Goal: Transaction & Acquisition: Purchase product/service

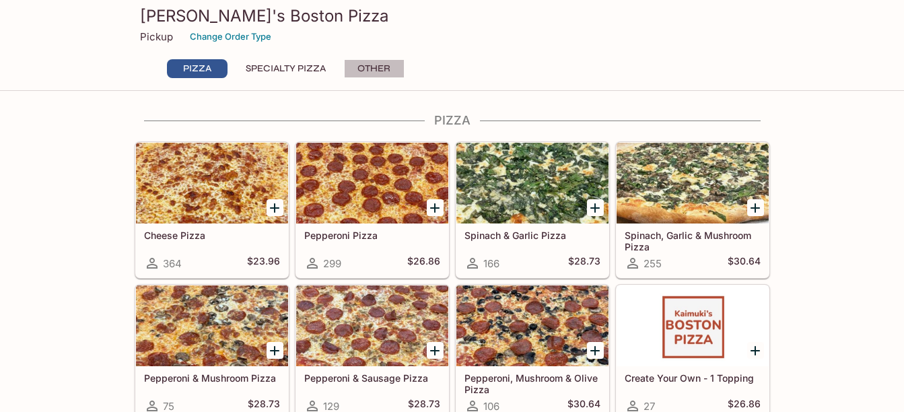
click at [374, 67] on button "Other" at bounding box center [374, 68] width 61 height 19
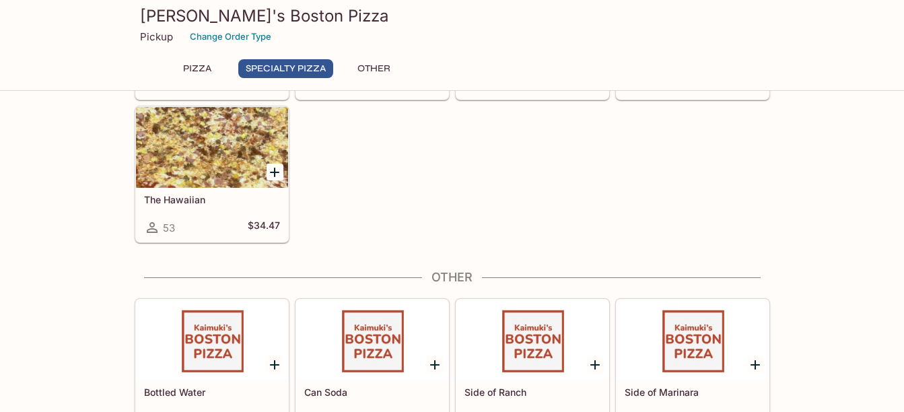
scroll to position [965, 0]
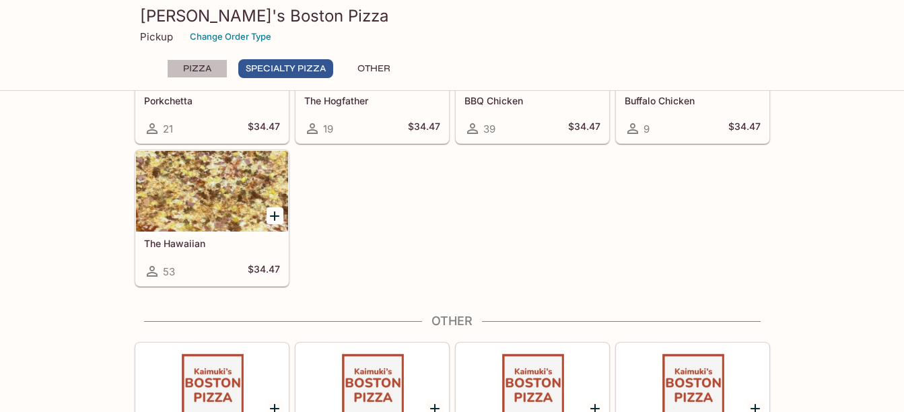
click at [202, 71] on button "Pizza" at bounding box center [197, 68] width 61 height 19
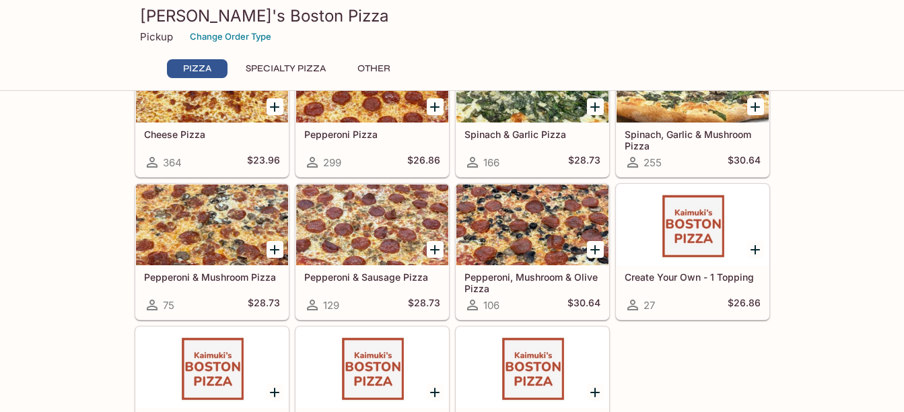
scroll to position [0, 0]
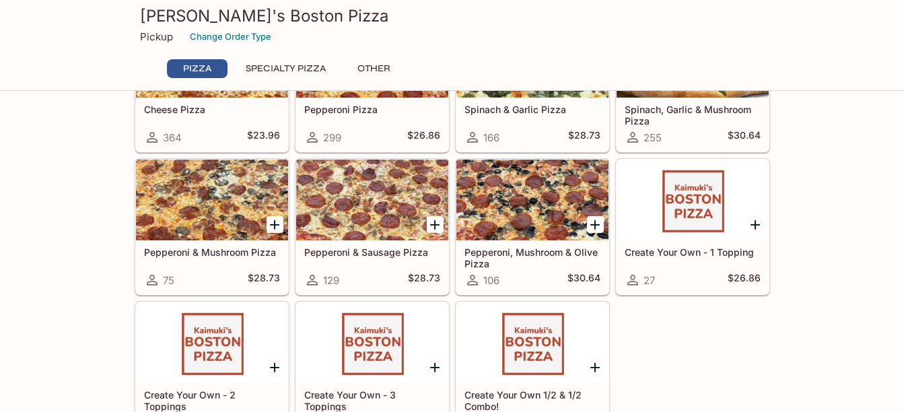
scroll to position [67, 0]
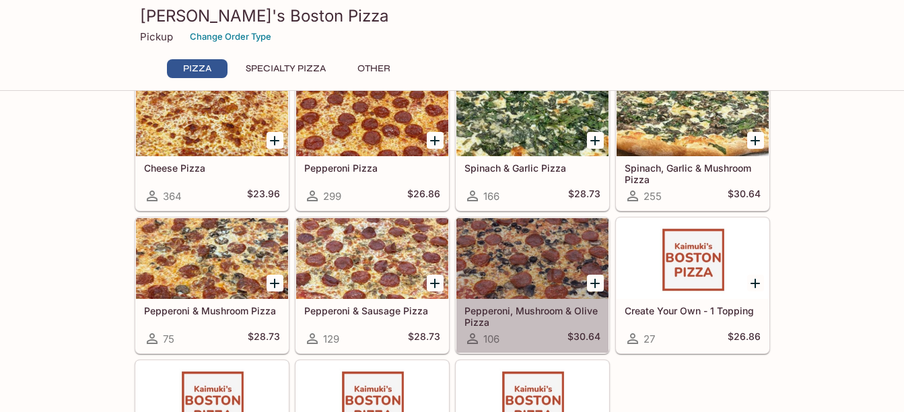
drag, startPoint x: 518, startPoint y: 258, endPoint x: 513, endPoint y: 254, distance: 7.2
click at [518, 258] on div at bounding box center [532, 258] width 152 height 81
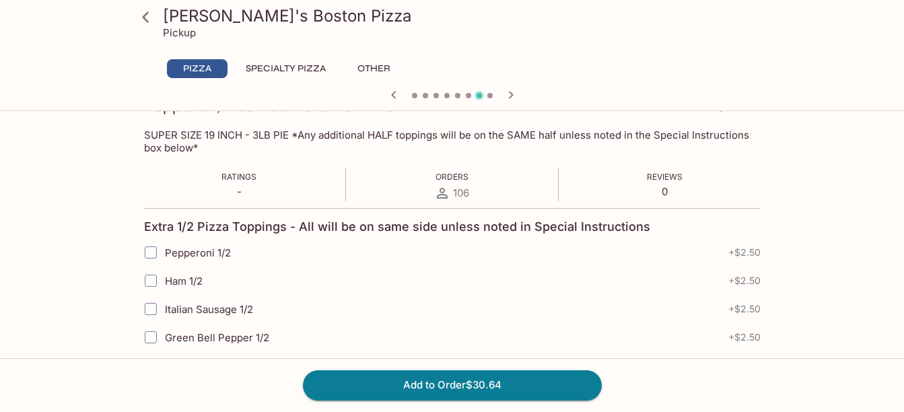
scroll to position [135, 0]
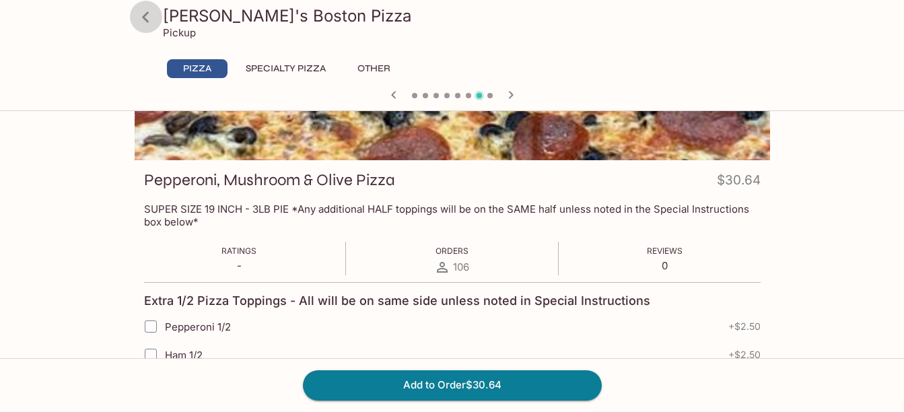
click at [149, 19] on icon at bounding box center [146, 17] width 24 height 24
